Goal: Navigation & Orientation: Find specific page/section

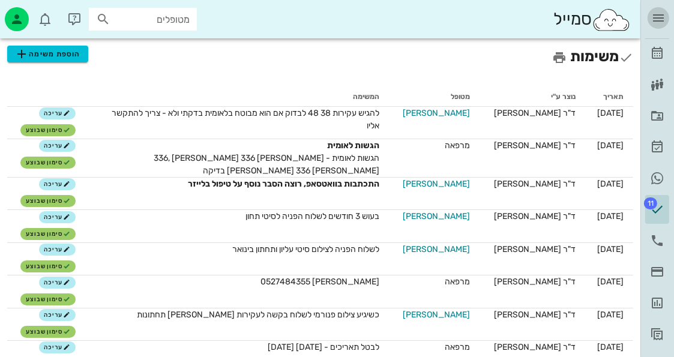
click at [660, 16] on icon "button" at bounding box center [658, 18] width 14 height 14
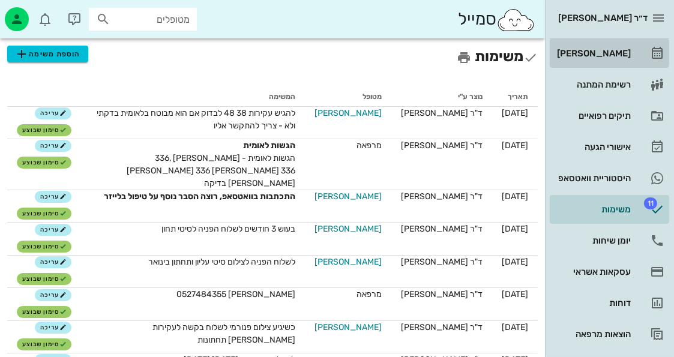
click at [636, 49] on link "[PERSON_NAME]" at bounding box center [609, 53] width 119 height 29
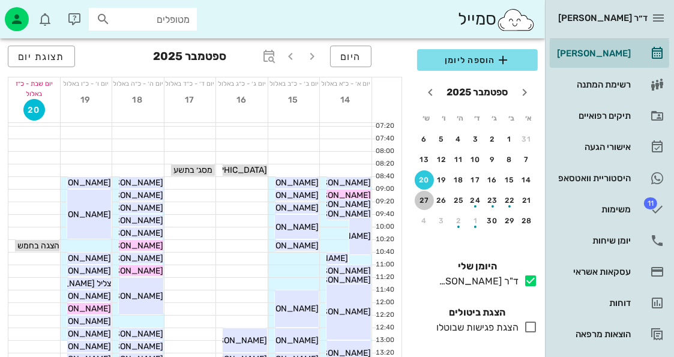
click at [422, 193] on button "27" at bounding box center [424, 200] width 19 height 19
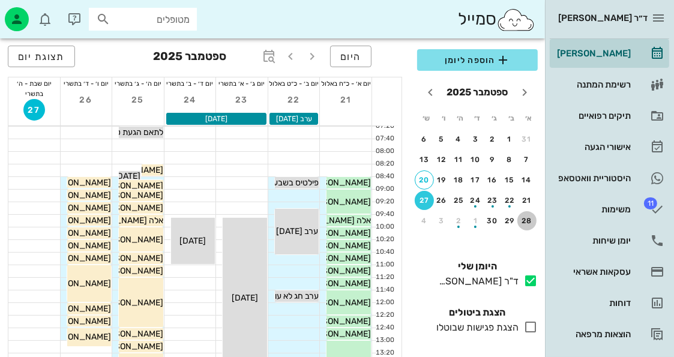
click at [526, 222] on div "28" at bounding box center [526, 221] width 19 height 8
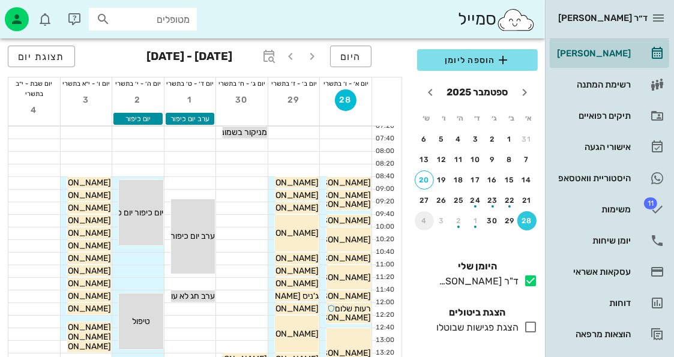
click at [427, 222] on div "4" at bounding box center [424, 221] width 19 height 8
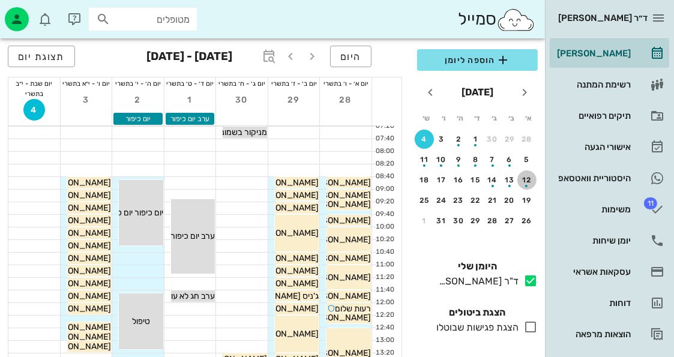
click at [523, 180] on div "button" at bounding box center [526, 182] width 19 height 7
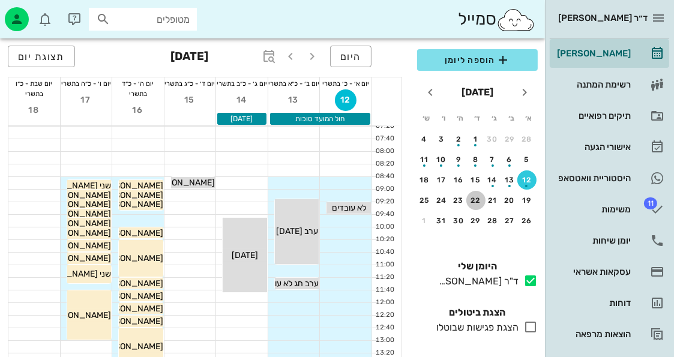
click at [474, 196] on div "22" at bounding box center [475, 200] width 19 height 8
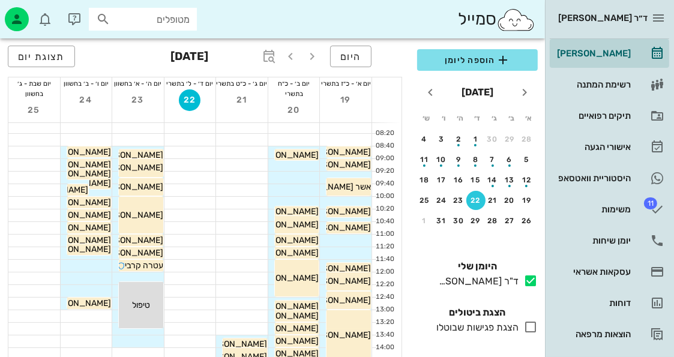
scroll to position [60, 0]
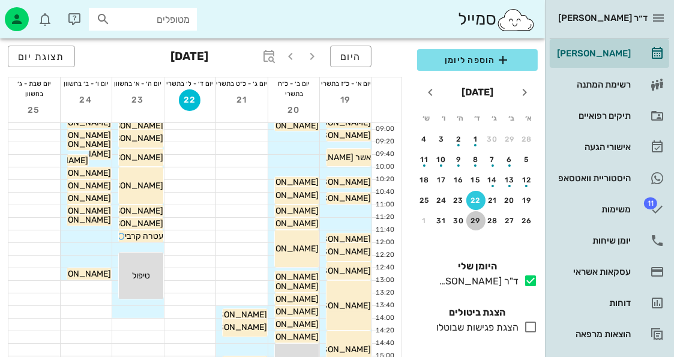
click at [474, 220] on div "29" at bounding box center [475, 221] width 19 height 8
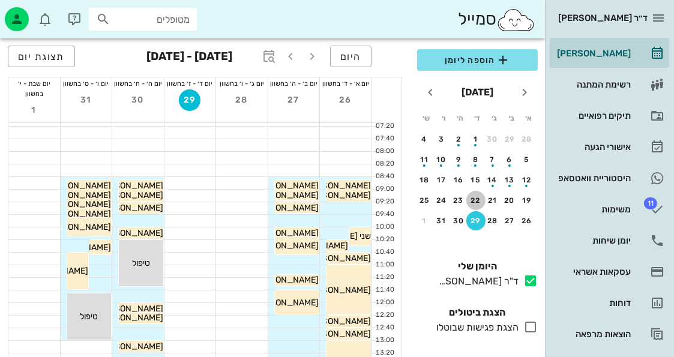
click at [468, 196] on div "22" at bounding box center [475, 200] width 19 height 8
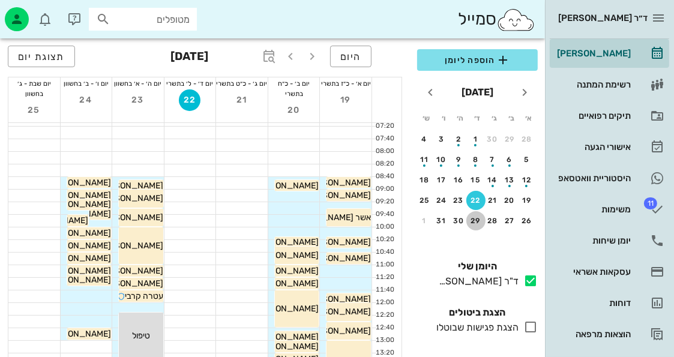
click at [482, 219] on div "29" at bounding box center [475, 221] width 19 height 8
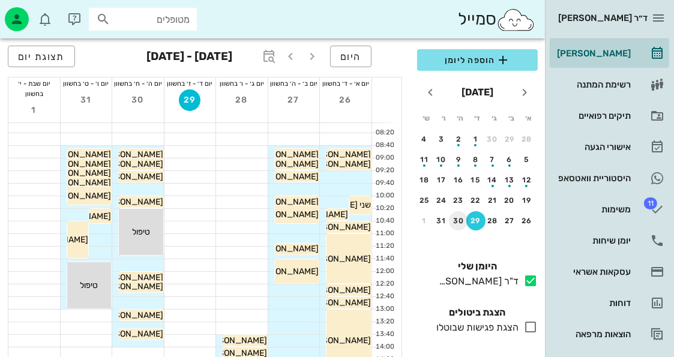
scroll to position [60, 0]
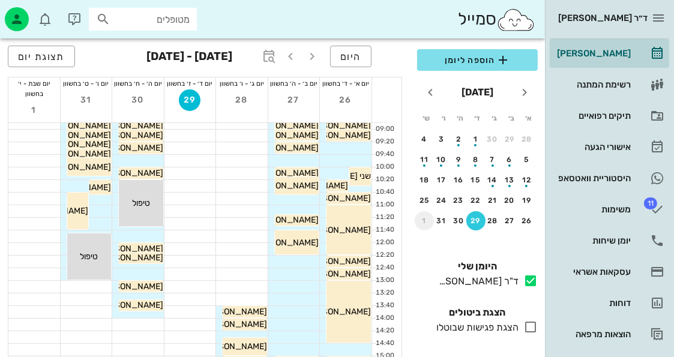
click at [425, 217] on div "1" at bounding box center [424, 221] width 19 height 8
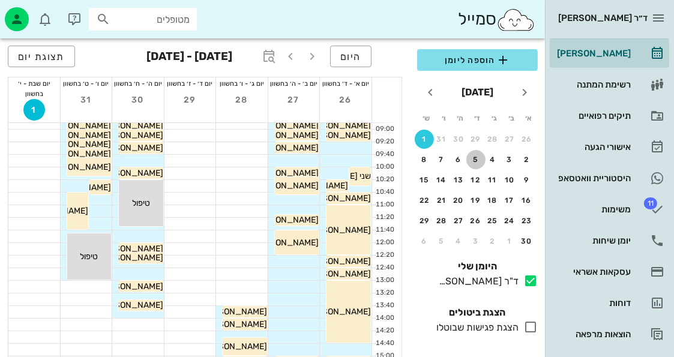
click at [472, 163] on div "5" at bounding box center [475, 159] width 19 height 8
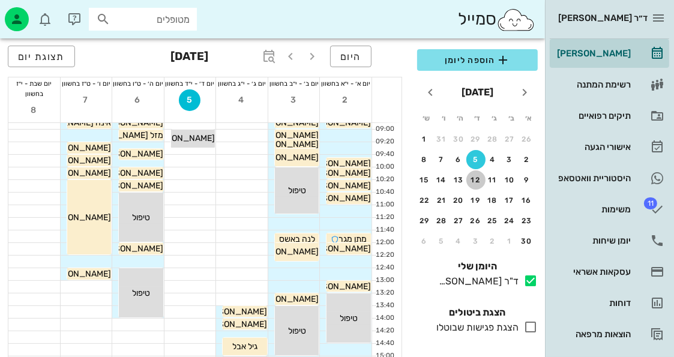
click at [479, 181] on div "12" at bounding box center [475, 180] width 19 height 8
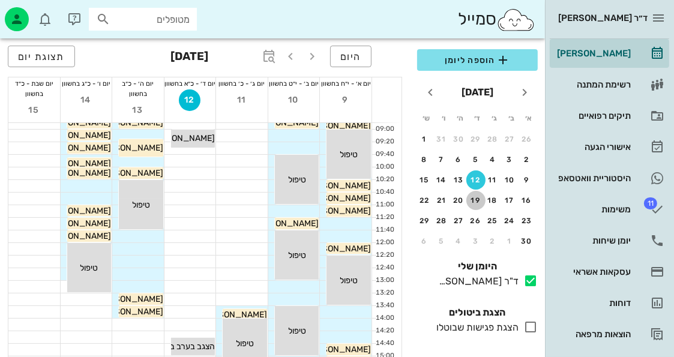
click at [471, 200] on div "19" at bounding box center [475, 200] width 19 height 8
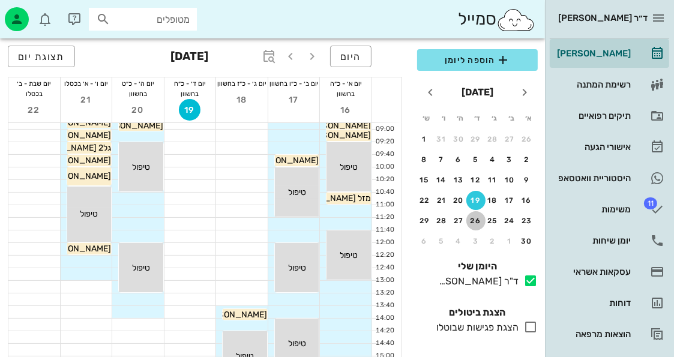
click at [481, 219] on div "26" at bounding box center [475, 221] width 19 height 8
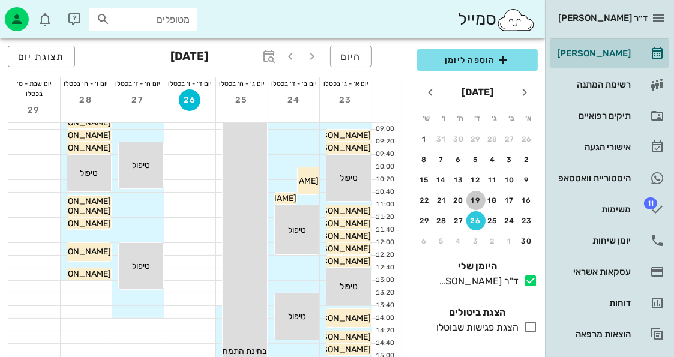
click at [471, 197] on div "19" at bounding box center [475, 200] width 19 height 8
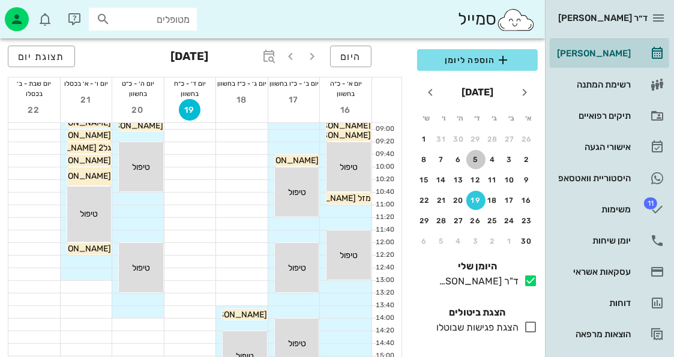
click at [474, 163] on div "5" at bounding box center [475, 159] width 19 height 8
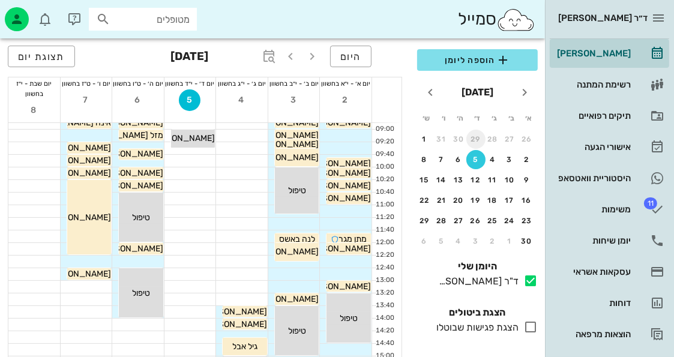
click at [473, 140] on div "29" at bounding box center [475, 139] width 19 height 8
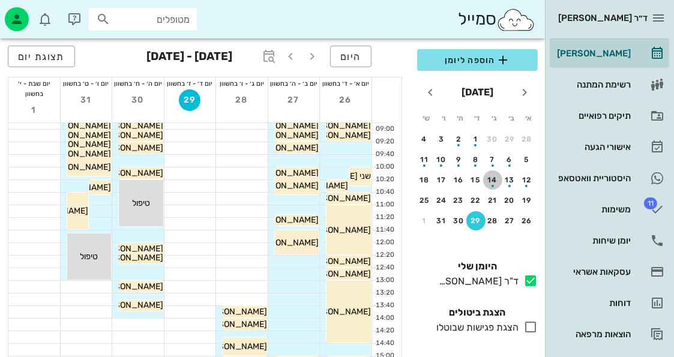
click at [500, 180] on div "button" at bounding box center [492, 182] width 19 height 7
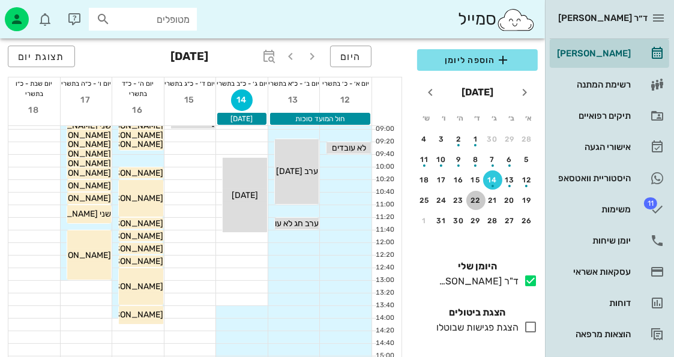
click at [474, 197] on div "22" at bounding box center [475, 200] width 19 height 8
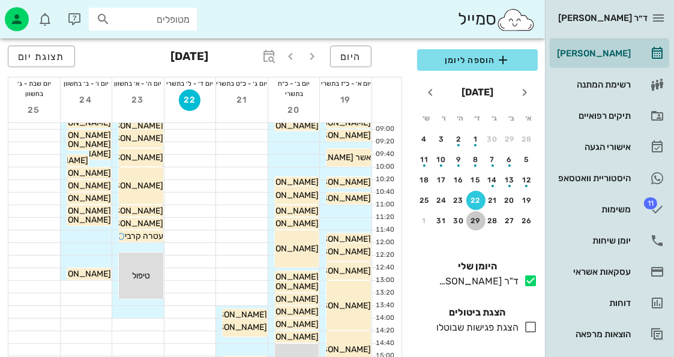
click at [480, 222] on div "29" at bounding box center [475, 221] width 19 height 8
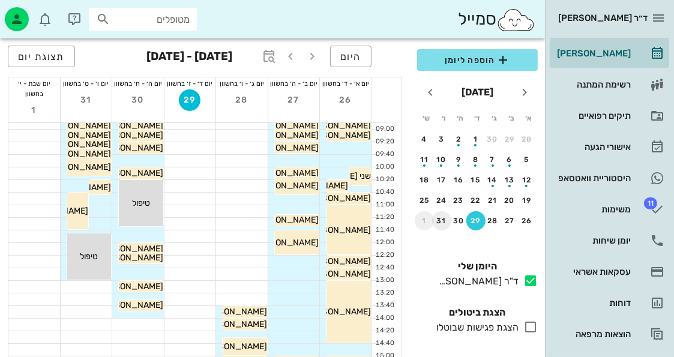
click at [427, 217] on div "1" at bounding box center [424, 221] width 19 height 8
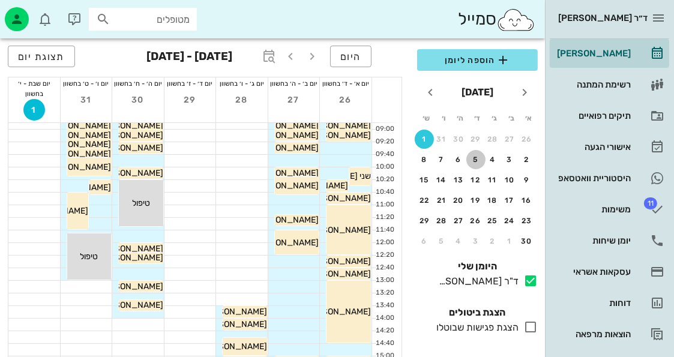
click at [474, 152] on button "5" at bounding box center [475, 159] width 19 height 19
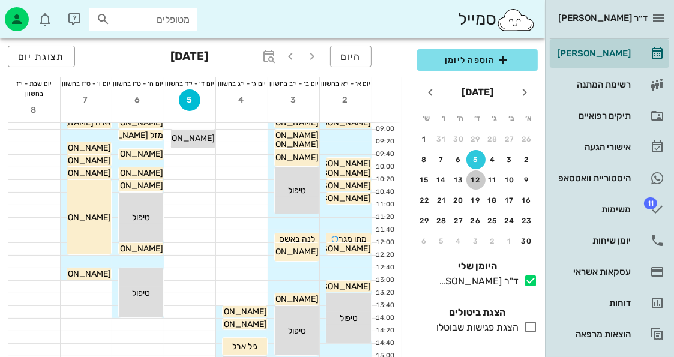
click at [476, 178] on div "12" at bounding box center [475, 180] width 19 height 8
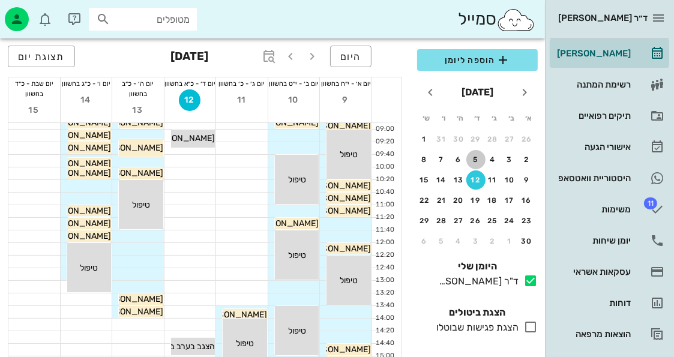
click at [469, 159] on div "5" at bounding box center [475, 159] width 19 height 8
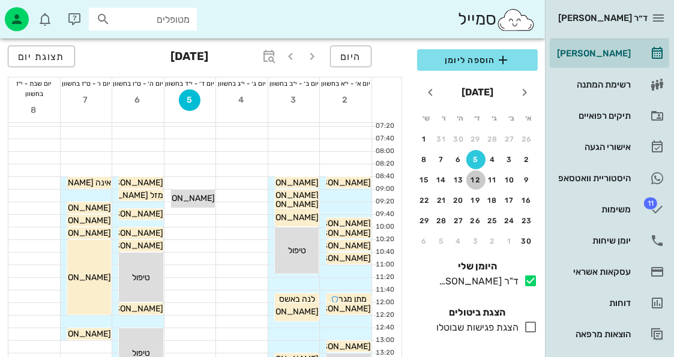
click at [474, 182] on div "12" at bounding box center [475, 180] width 19 height 8
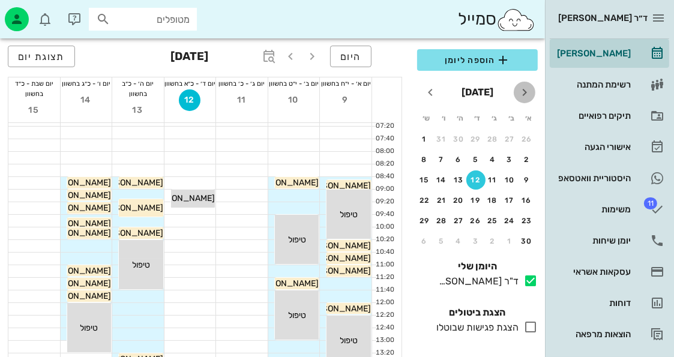
click at [529, 97] on icon "חודש שעבר" at bounding box center [524, 92] width 14 height 14
click at [475, 191] on button "22" at bounding box center [475, 200] width 19 height 19
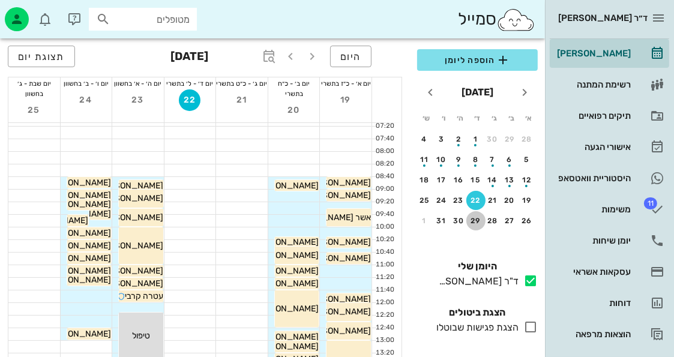
click at [480, 223] on div "29" at bounding box center [475, 221] width 19 height 8
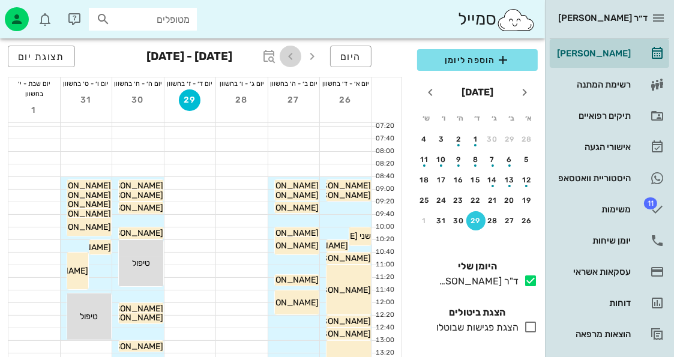
click at [298, 61] on icon "button" at bounding box center [290, 56] width 14 height 14
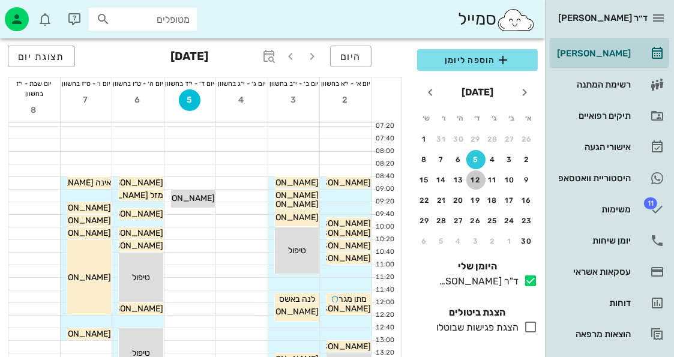
click at [472, 176] on div "12" at bounding box center [475, 180] width 19 height 8
